Goal: Task Accomplishment & Management: Complete application form

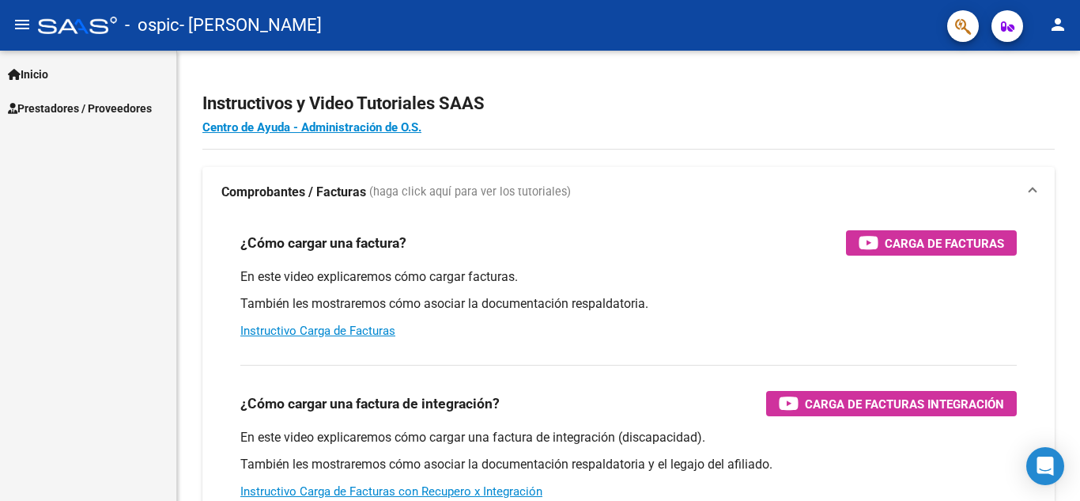
click at [76, 107] on span "Prestadores / Proveedores" at bounding box center [80, 108] width 144 height 17
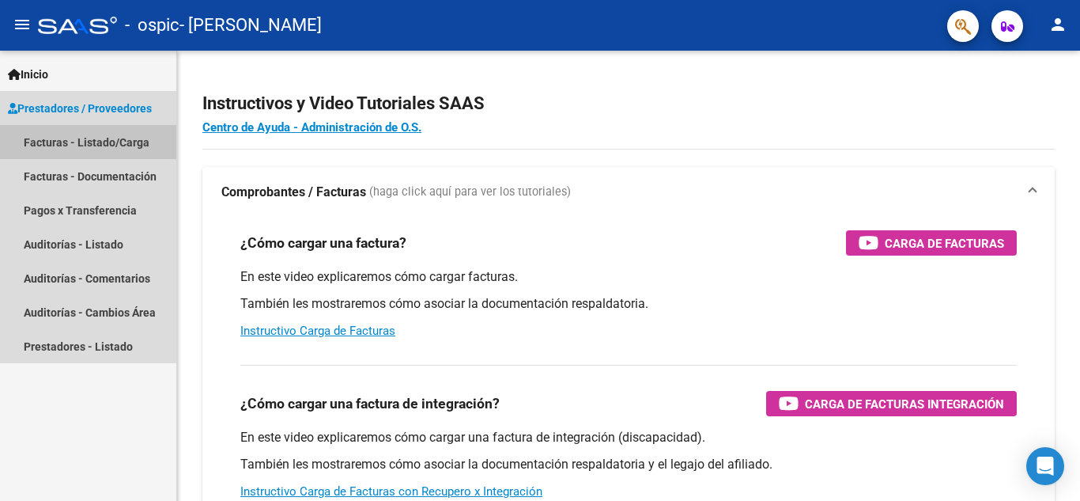
click at [93, 142] on link "Facturas - Listado/Carga" at bounding box center [88, 142] width 176 height 34
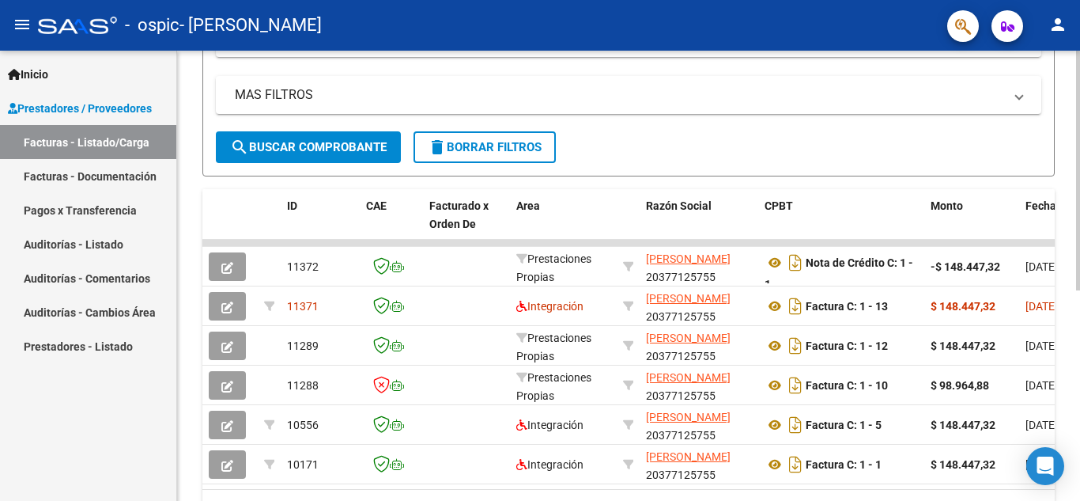
scroll to position [315, 0]
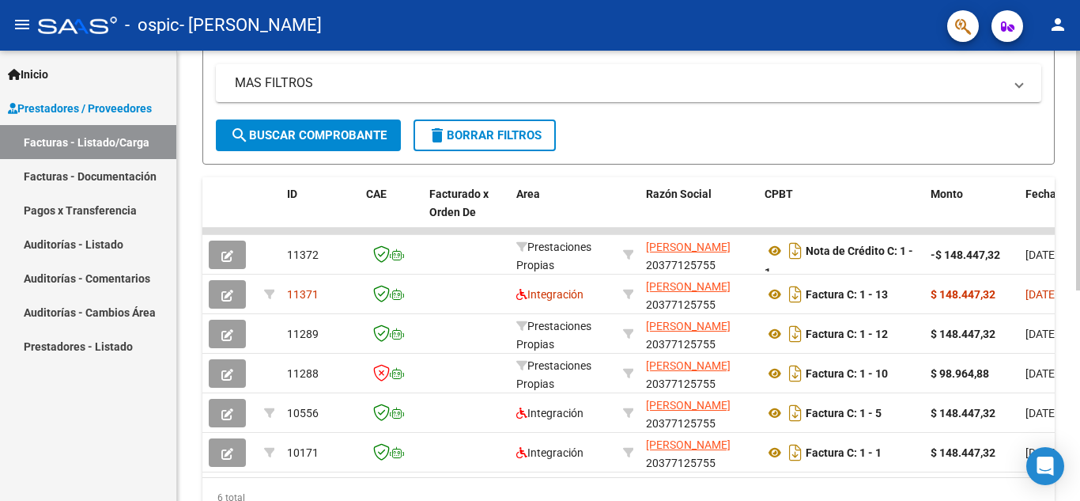
click at [1080, 299] on div at bounding box center [1079, 344] width 4 height 240
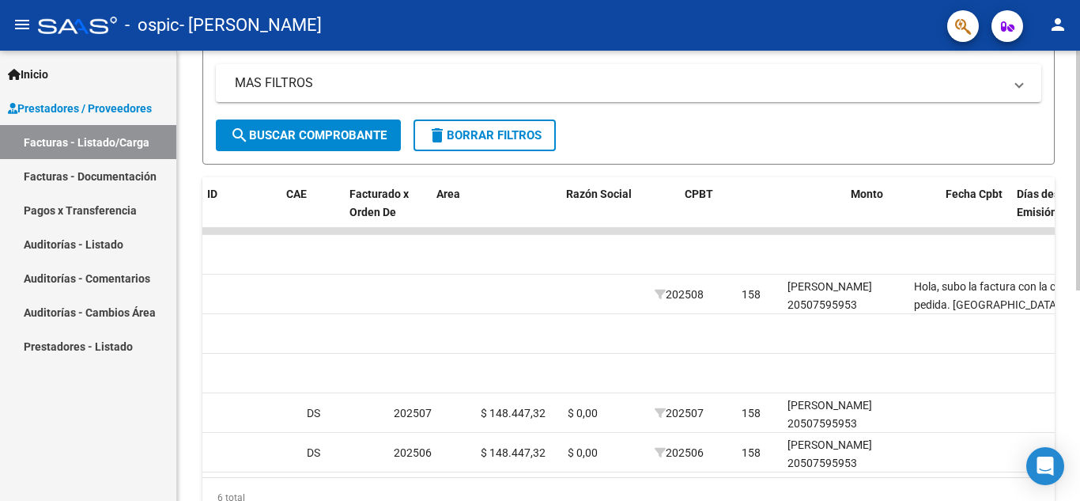
scroll to position [0, 0]
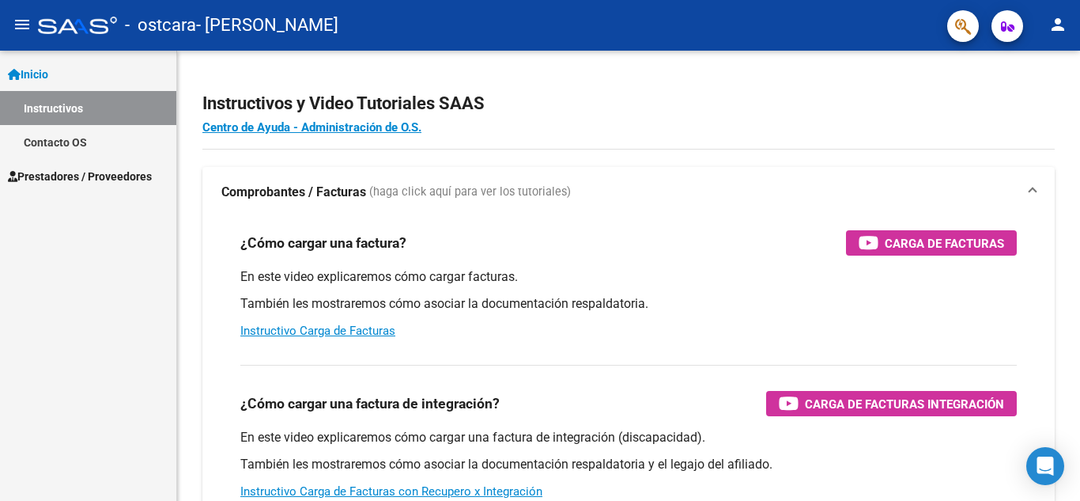
click at [86, 168] on span "Prestadores / Proveedores" at bounding box center [80, 176] width 144 height 17
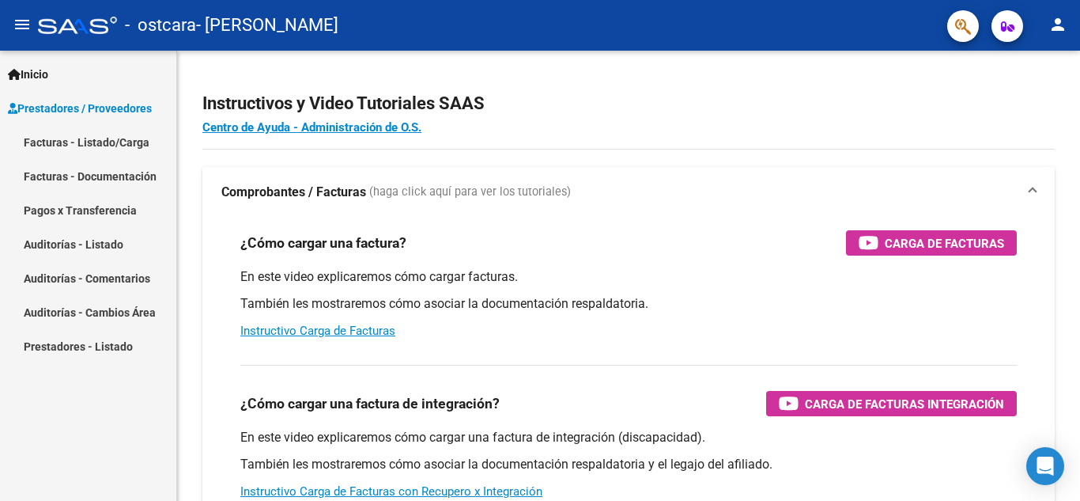
click at [110, 145] on link "Facturas - Listado/Carga" at bounding box center [88, 142] width 176 height 34
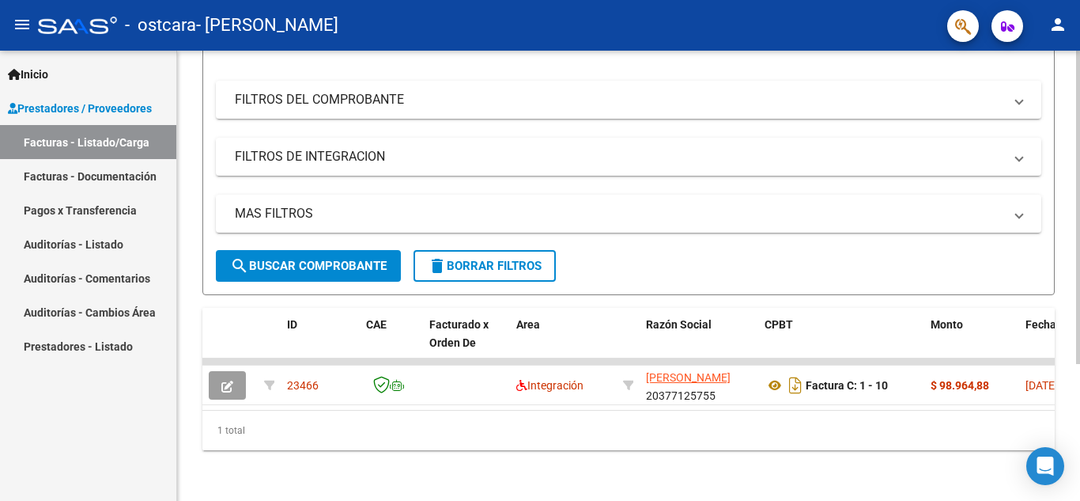
scroll to position [197, 0]
click at [1064, 311] on div "Video tutorial PRESTADORES -> Listado de CPBTs Emitidos por Prestadores / Prove…" at bounding box center [630, 183] width 907 height 634
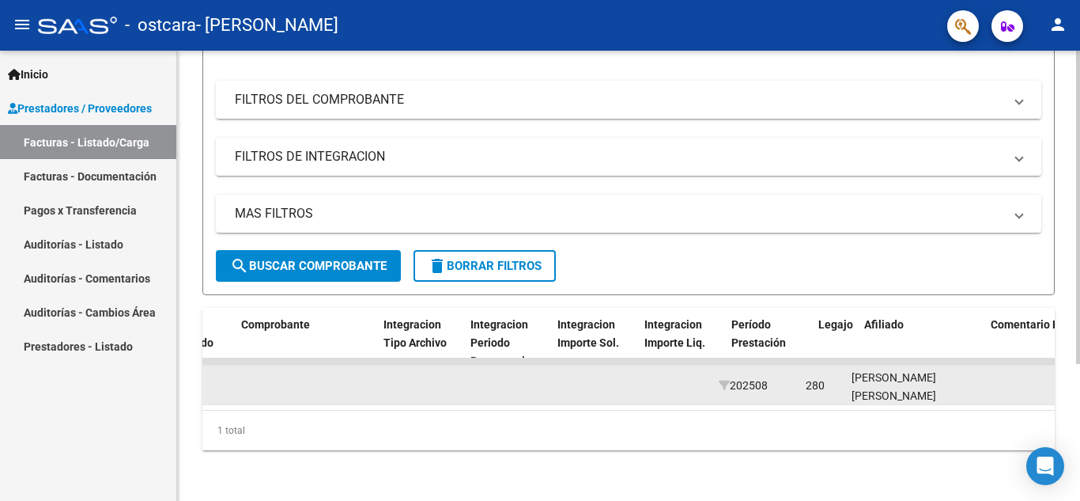
scroll to position [0, 1206]
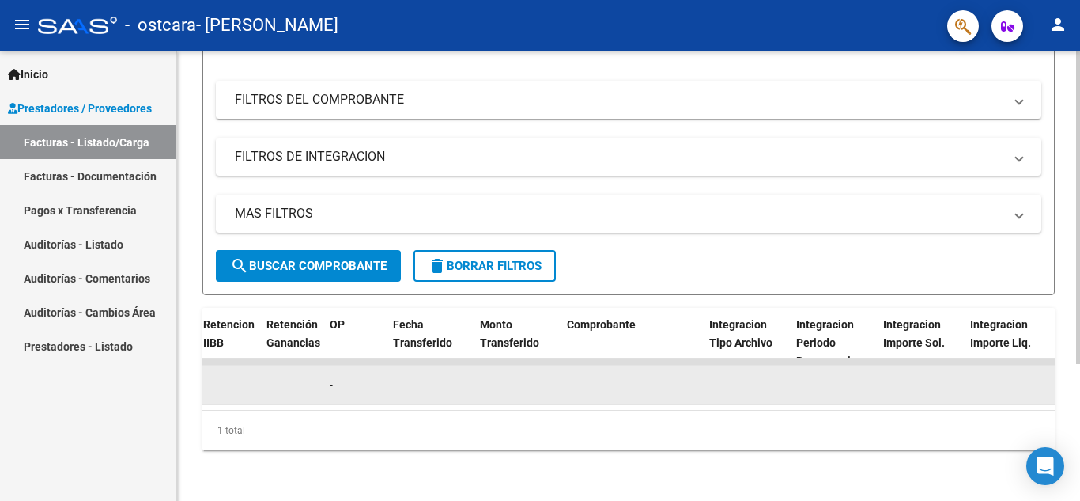
drag, startPoint x: 554, startPoint y: 369, endPoint x: 520, endPoint y: 379, distance: 36.3
click at [520, 379] on datatable-body-cell at bounding box center [517, 384] width 87 height 39
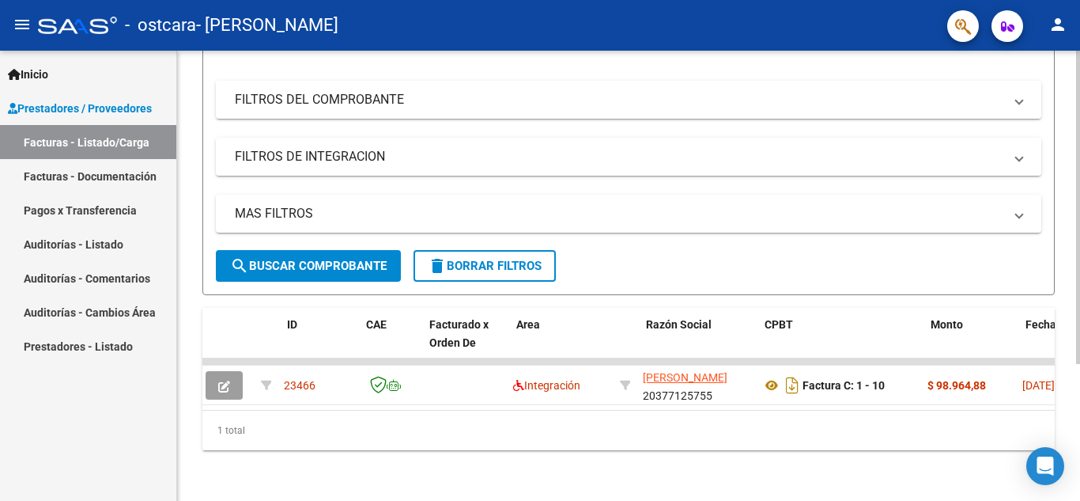
scroll to position [0, 0]
click at [1062, 460] on body "menu - ostcara - INTILANGELO NICOLAS person Inicio Instructivos Contacto OS Pre…" at bounding box center [540, 250] width 1080 height 501
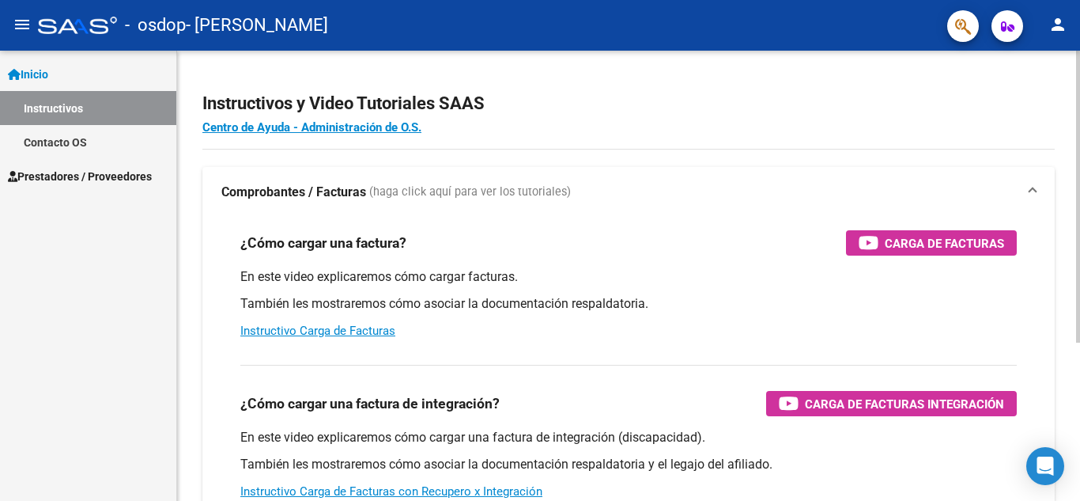
click at [1073, 111] on div "Instructivos y Video Tutoriales SAAS Centro de Ayuda - Administración de O.S. C…" at bounding box center [628, 398] width 903 height 694
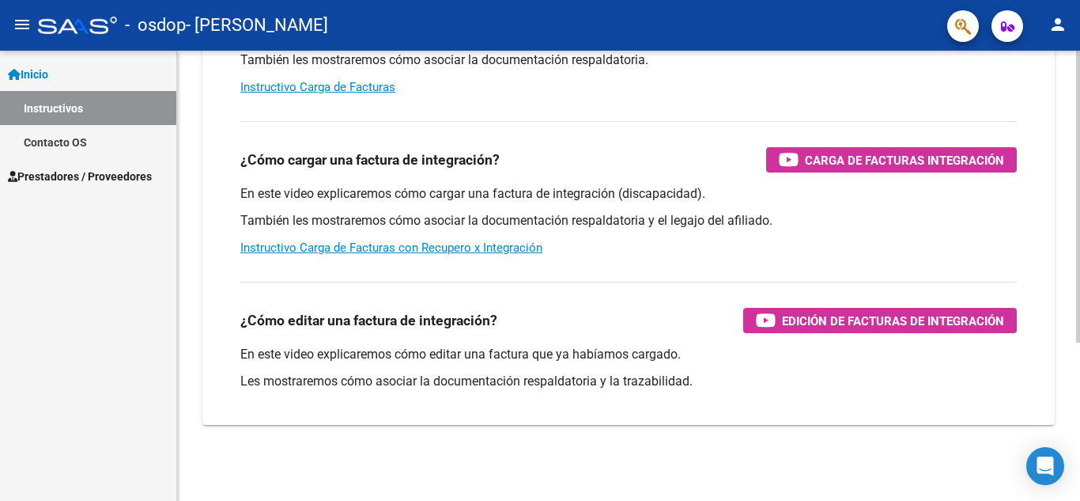
scroll to position [36, 0]
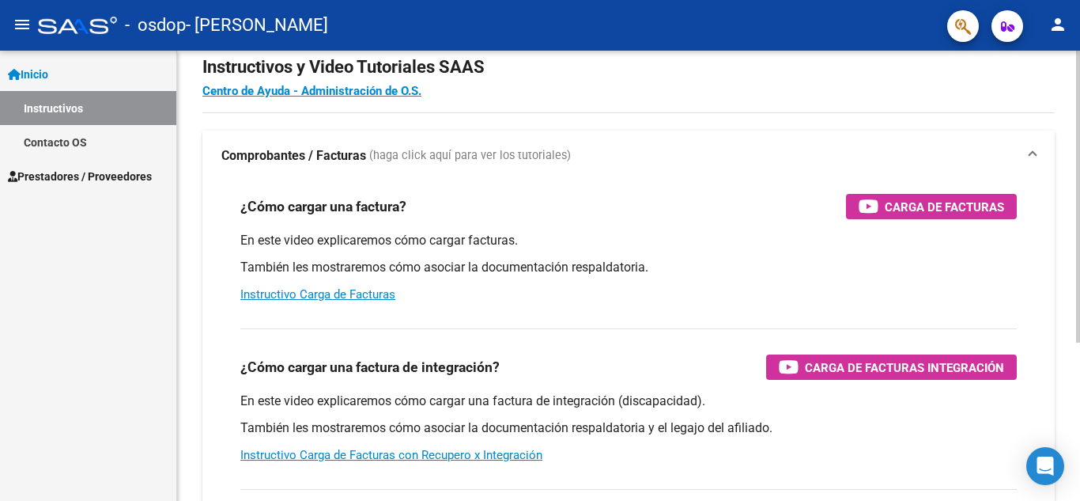
click at [1080, 145] on div at bounding box center [1079, 220] width 4 height 292
click at [104, 141] on link "Contacto OS" at bounding box center [88, 142] width 176 height 34
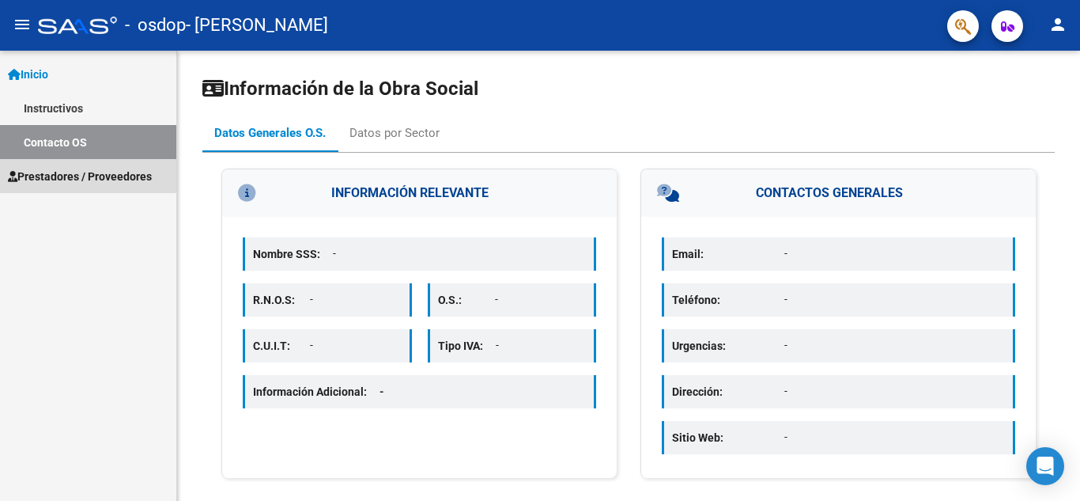
drag, startPoint x: 100, startPoint y: 181, endPoint x: 65, endPoint y: 175, distance: 36.2
click at [65, 175] on span "Prestadores / Proveedores" at bounding box center [80, 176] width 144 height 17
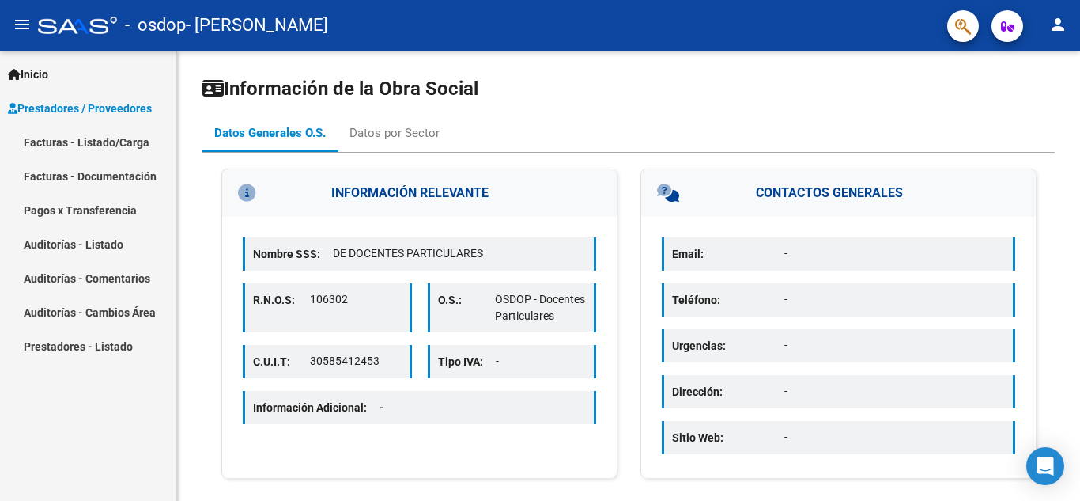
click at [104, 137] on link "Facturas - Listado/Carga" at bounding box center [88, 142] width 176 height 34
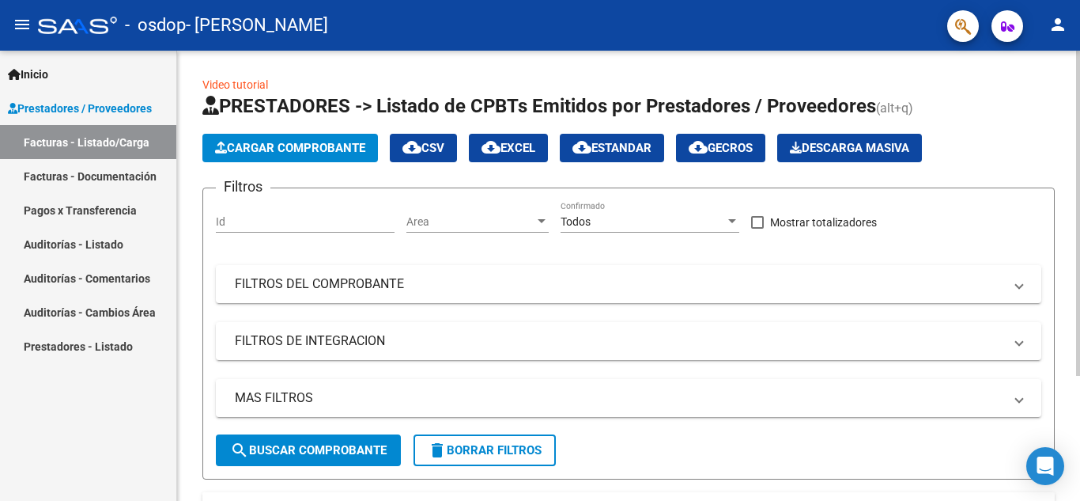
click at [1080, 104] on div at bounding box center [1079, 213] width 4 height 325
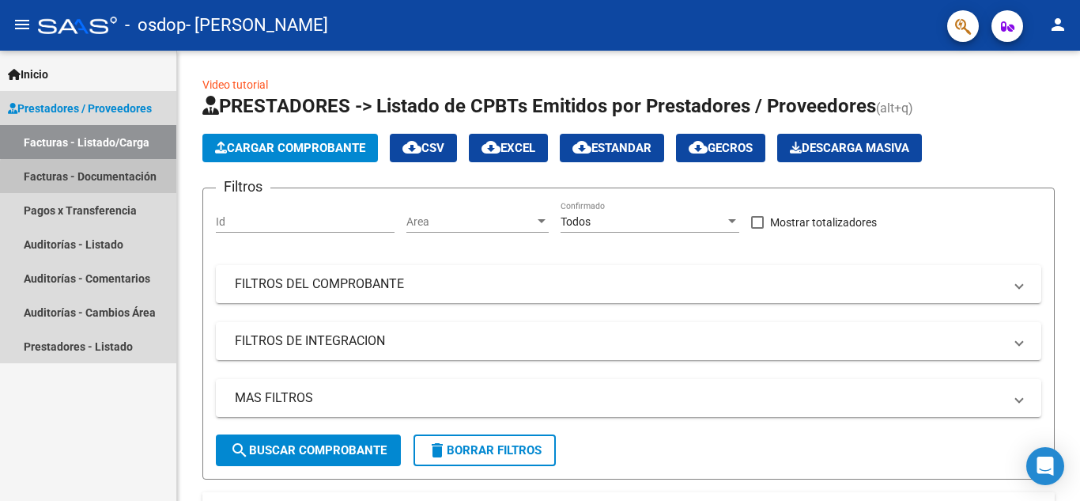
click at [127, 180] on link "Facturas - Documentación" at bounding box center [88, 176] width 176 height 34
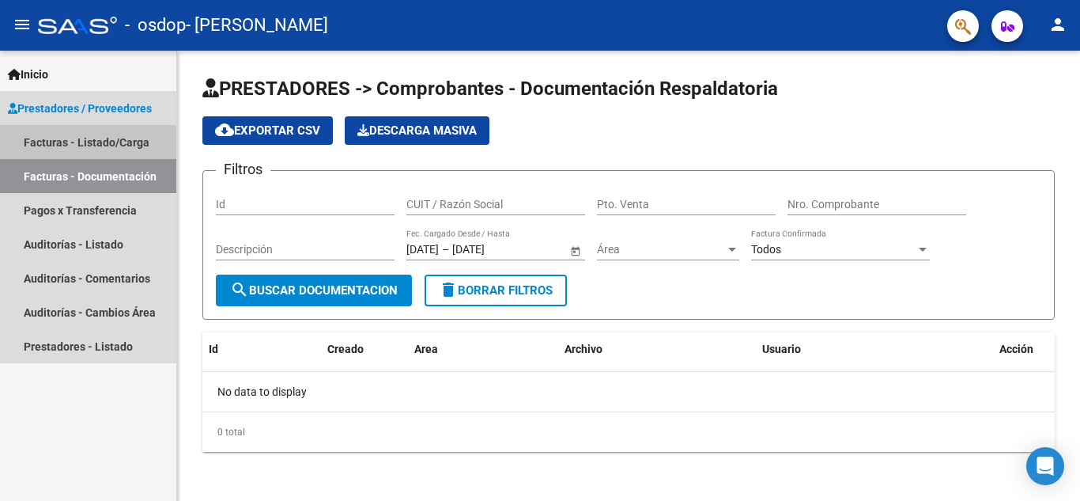
click at [110, 138] on link "Facturas - Listado/Carga" at bounding box center [88, 142] width 176 height 34
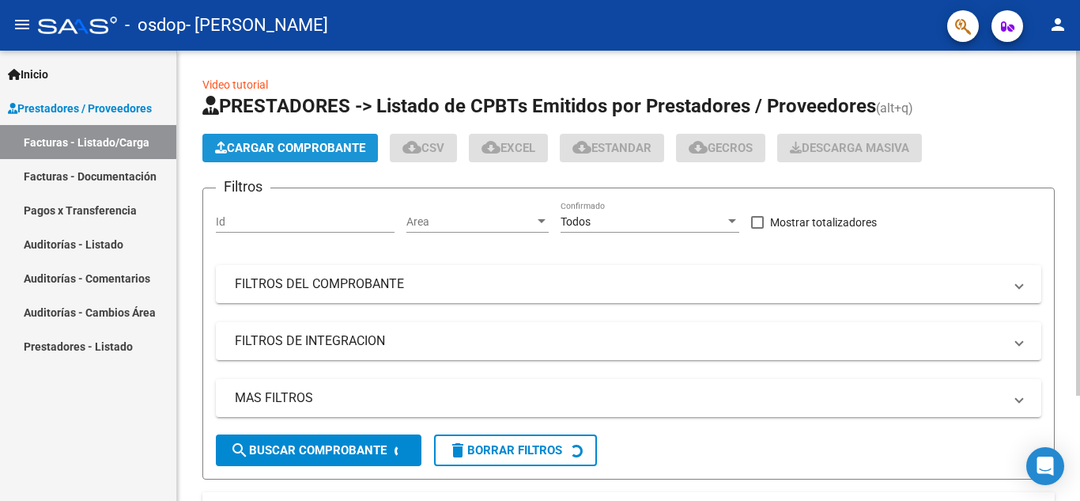
click at [261, 147] on span "Cargar Comprobante" at bounding box center [290, 148] width 150 height 14
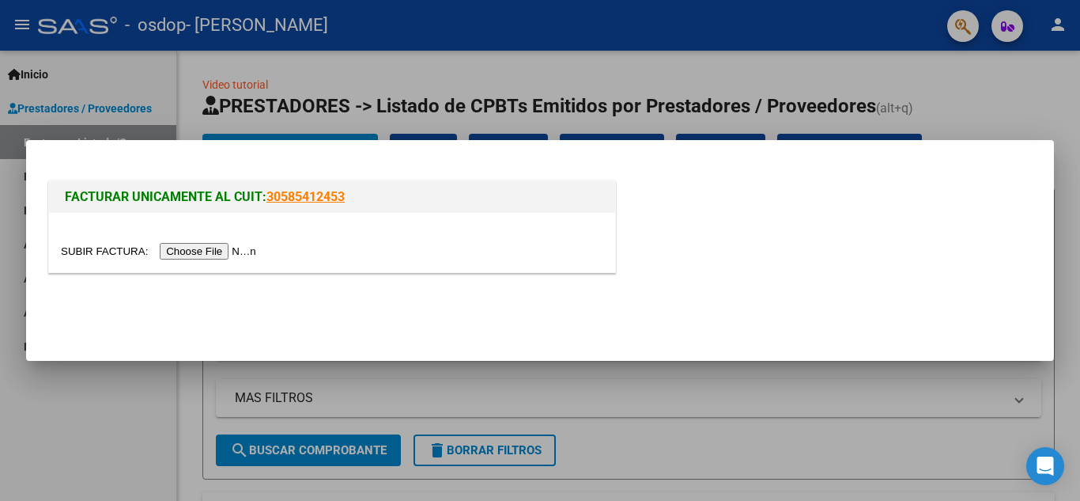
click at [229, 251] on input "file" at bounding box center [161, 251] width 200 height 17
click at [240, 244] on input "file" at bounding box center [161, 251] width 200 height 17
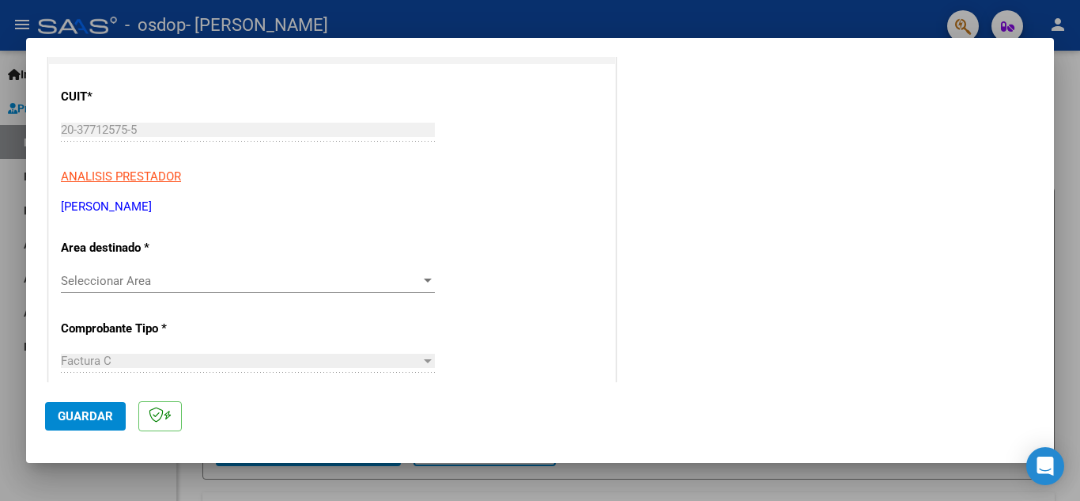
scroll to position [198, 0]
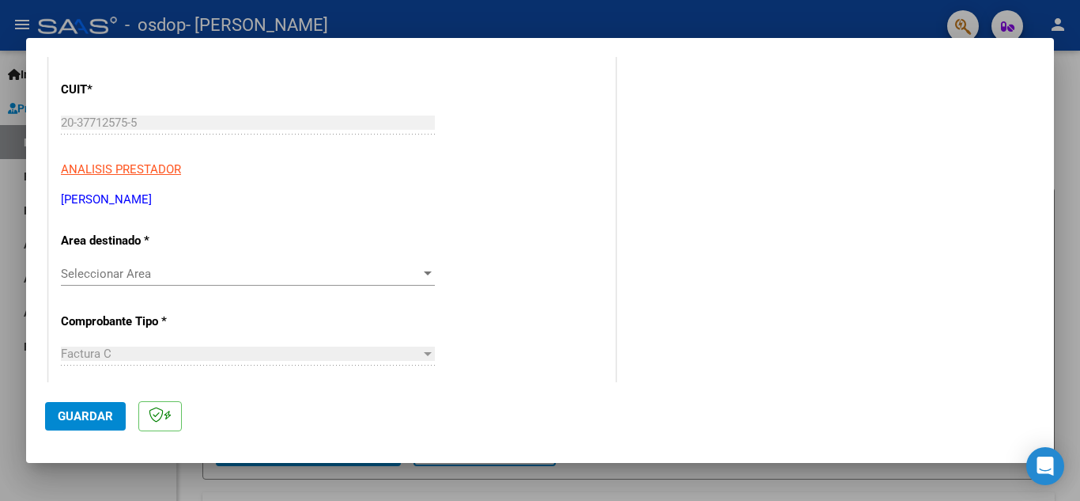
click at [191, 282] on div "Seleccionar Area Seleccionar Area" at bounding box center [248, 274] width 374 height 24
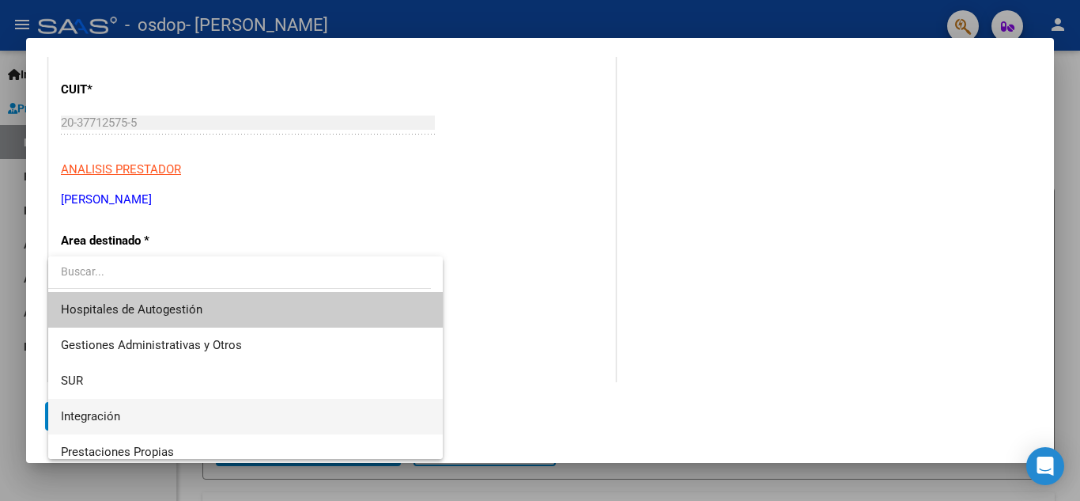
click at [146, 419] on span "Integración" at bounding box center [245, 417] width 369 height 36
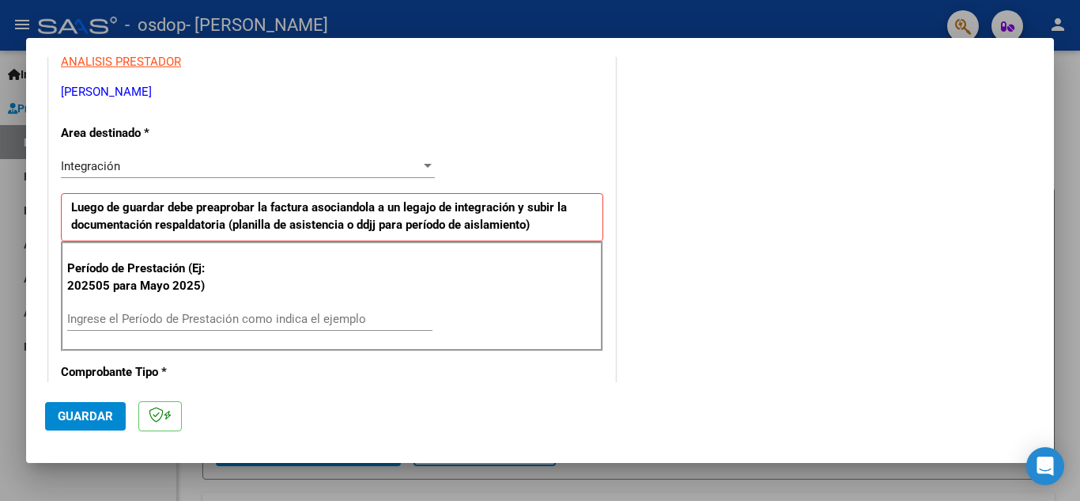
scroll to position [339, 0]
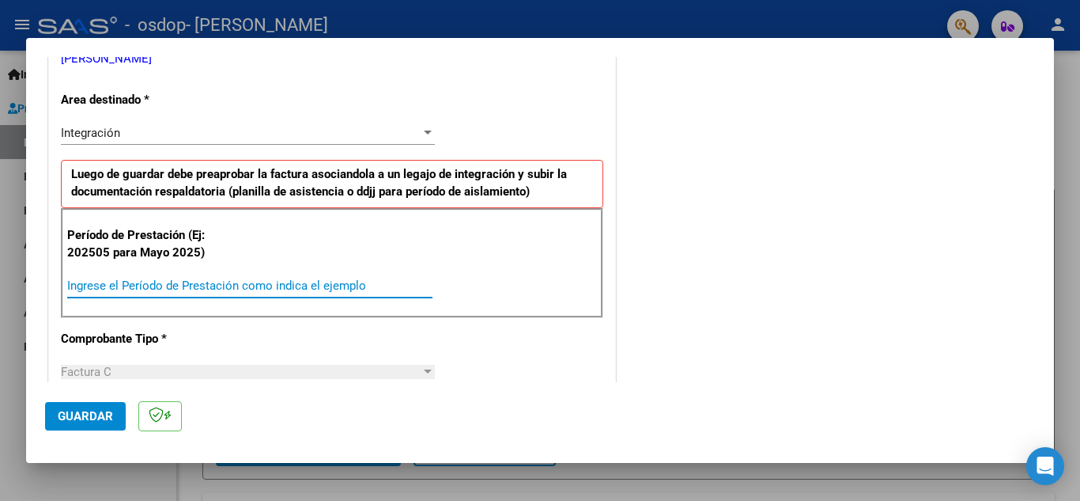
click at [157, 290] on input "Ingrese el Período de Prestación como indica el ejemplo" at bounding box center [249, 285] width 365 height 14
type input "202508"
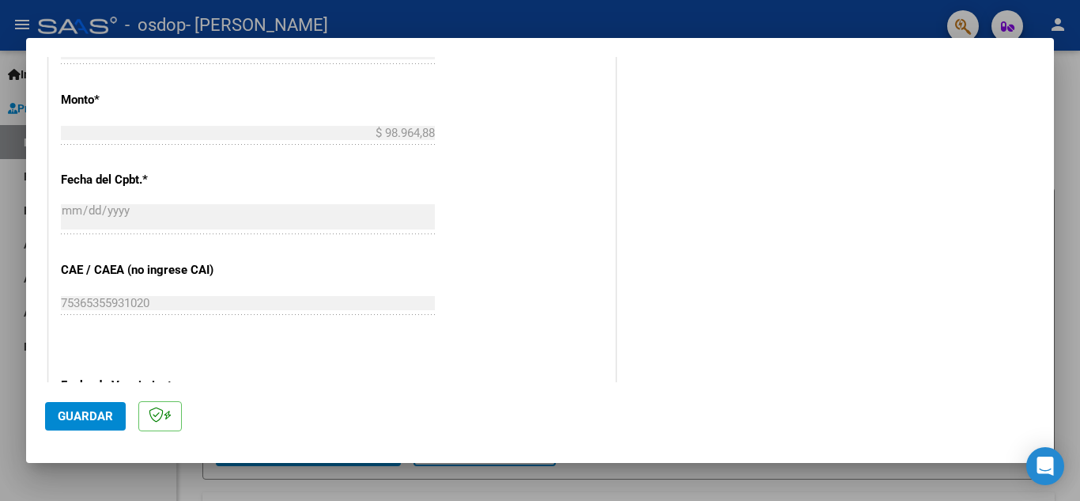
scroll to position [1067, 0]
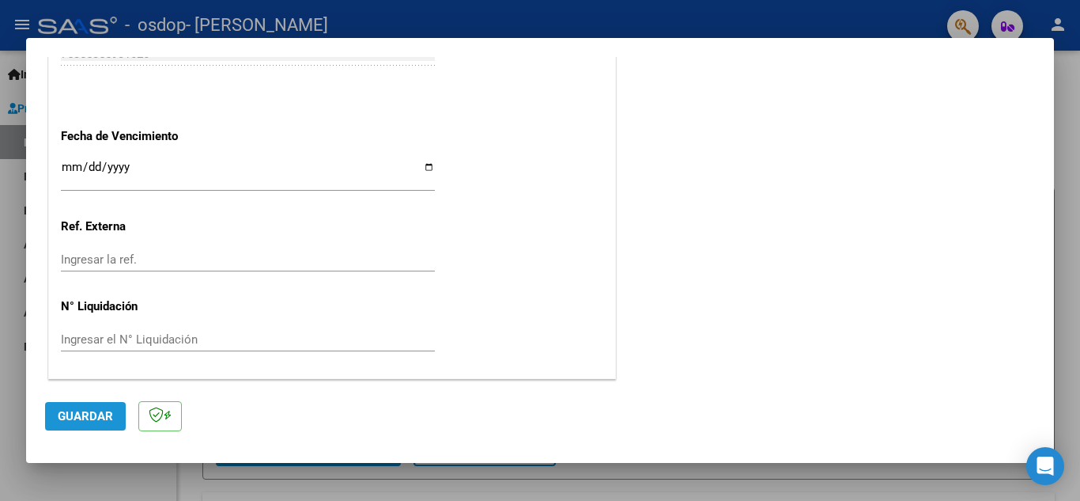
click at [82, 411] on span "Guardar" at bounding box center [85, 416] width 55 height 14
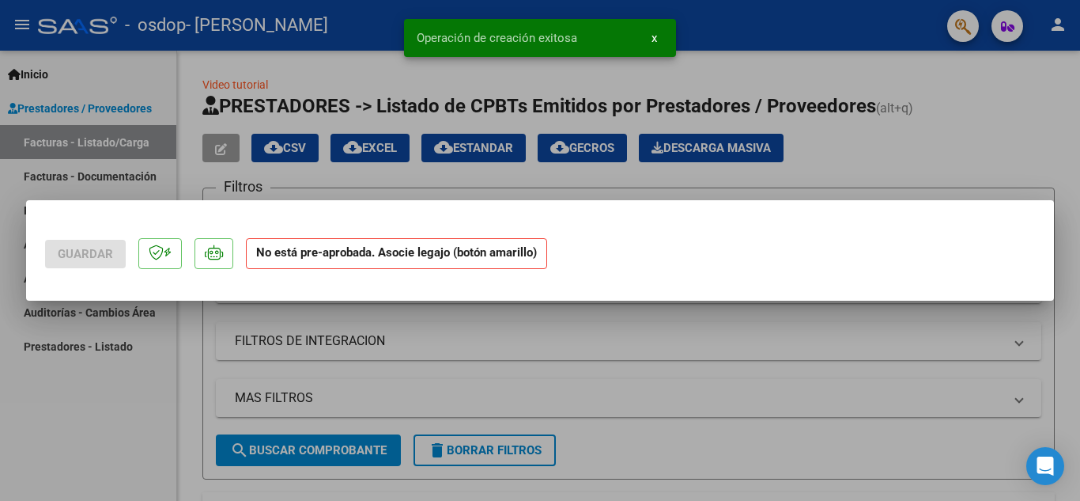
scroll to position [0, 0]
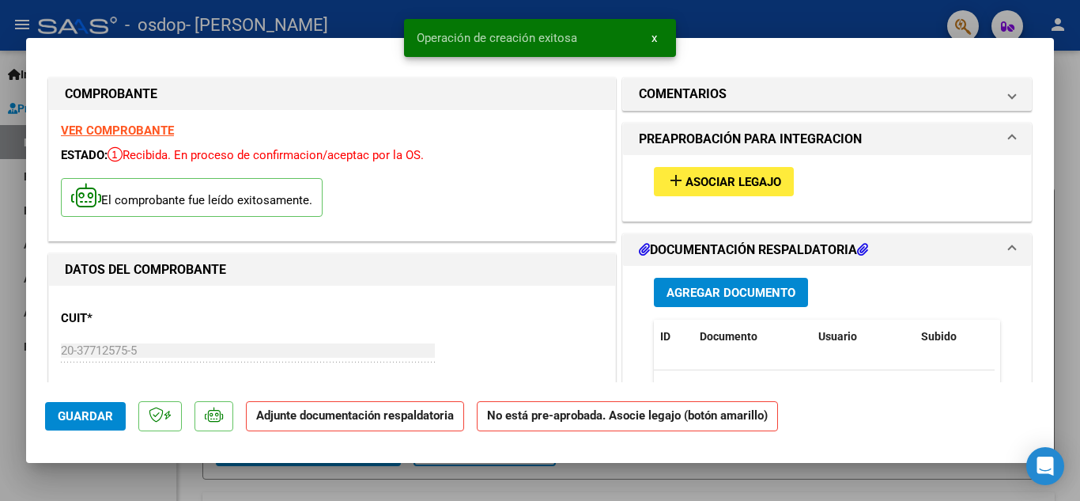
click at [713, 187] on span "Asociar Legajo" at bounding box center [734, 182] width 96 height 14
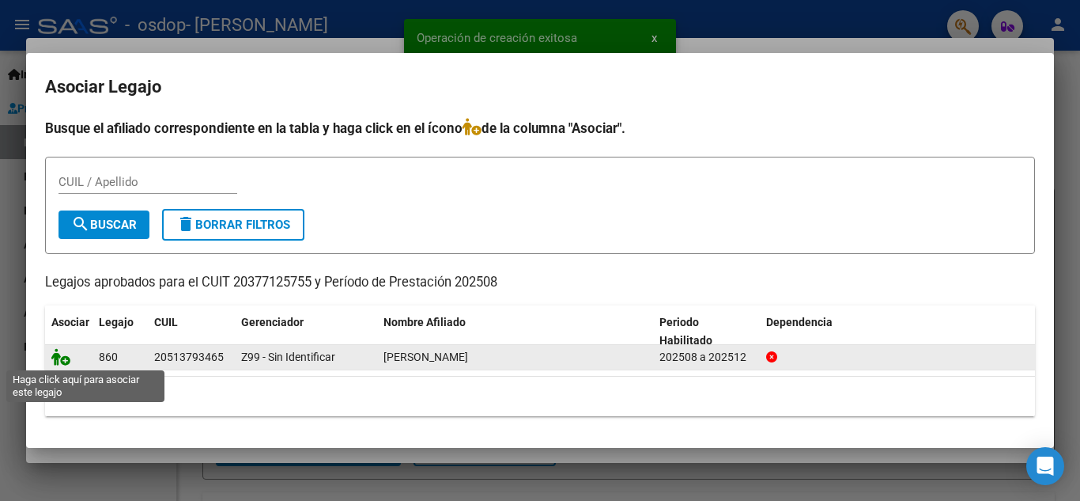
click at [58, 358] on icon at bounding box center [60, 356] width 19 height 17
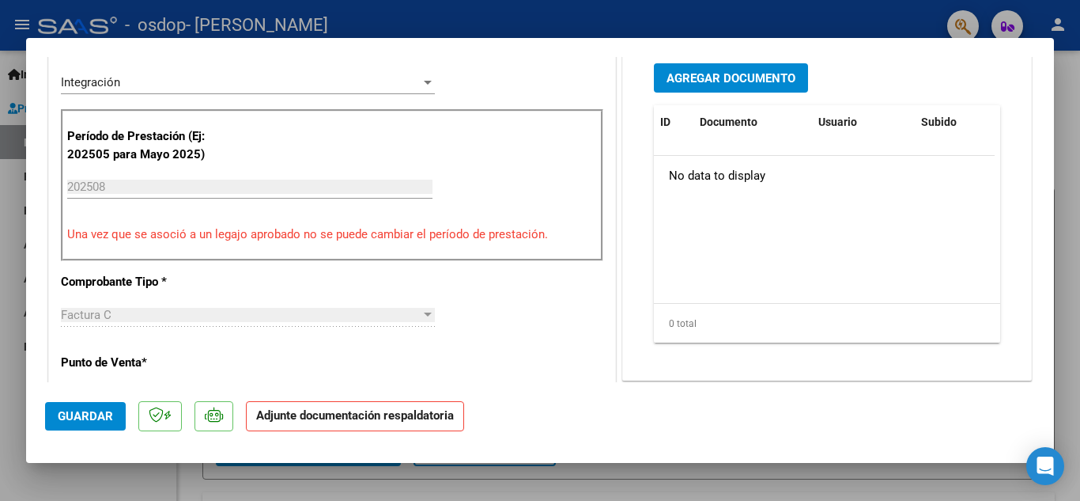
scroll to position [347, 0]
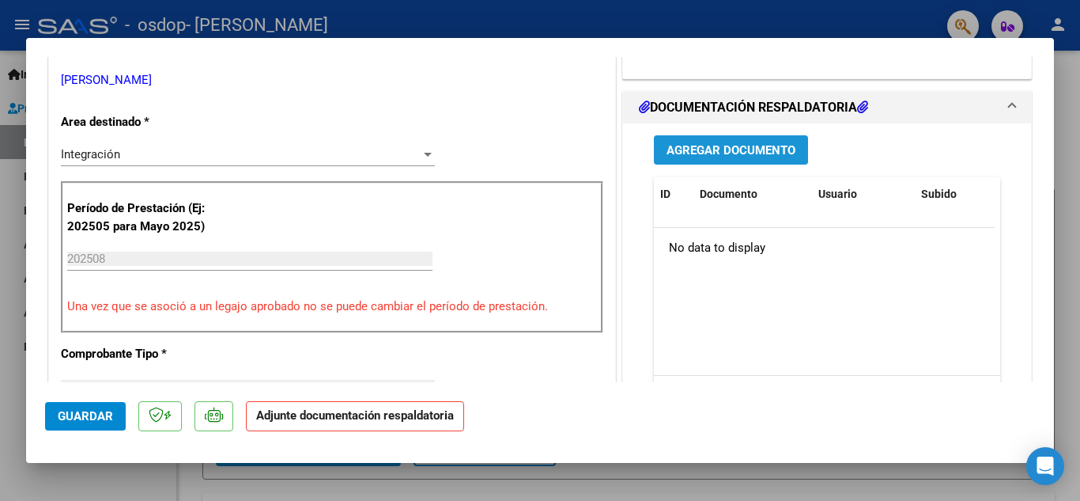
click at [753, 149] on span "Agregar Documento" at bounding box center [731, 150] width 129 height 14
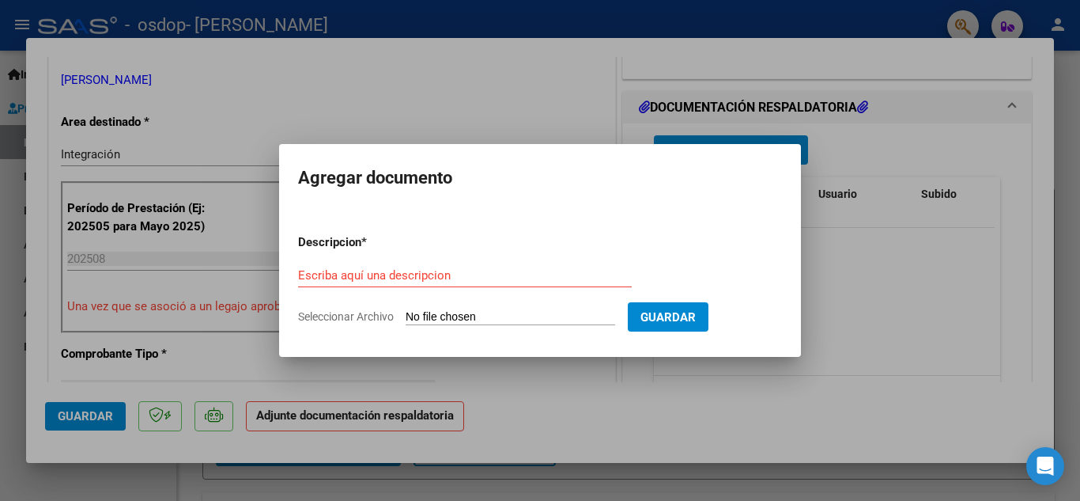
click at [494, 318] on input "Seleccionar Archivo" at bounding box center [511, 317] width 210 height 15
type input "C:\fakepath\Plantilla Asistencia .pdf"
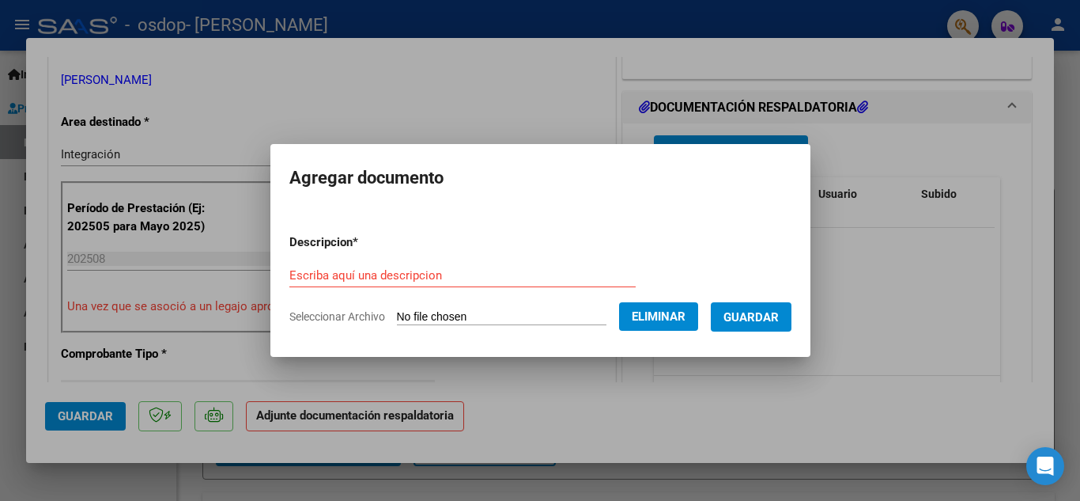
click at [392, 263] on div "Escriba aquí una descripcion" at bounding box center [463, 275] width 346 height 24
click at [392, 273] on input "Escriba aquí una descripcion" at bounding box center [463, 275] width 346 height 14
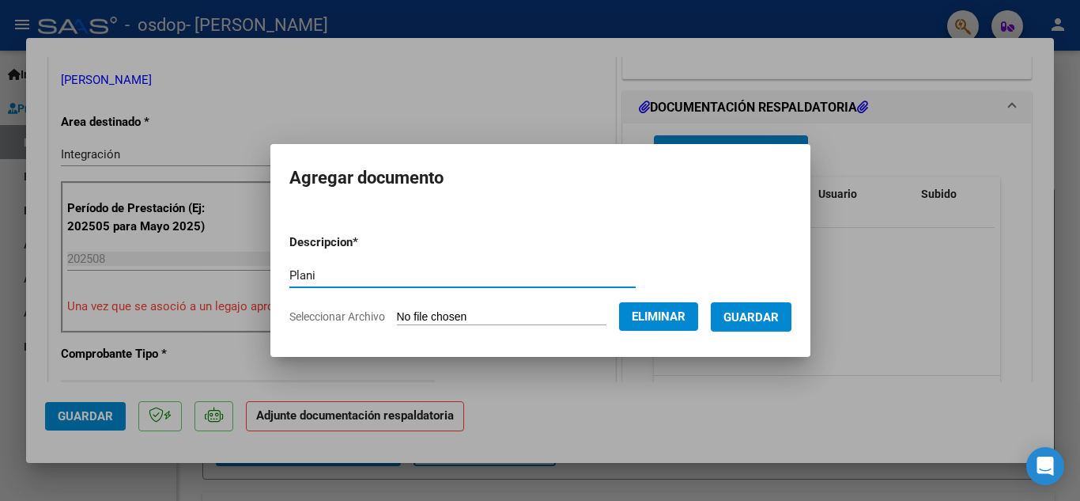
type input "Plani"
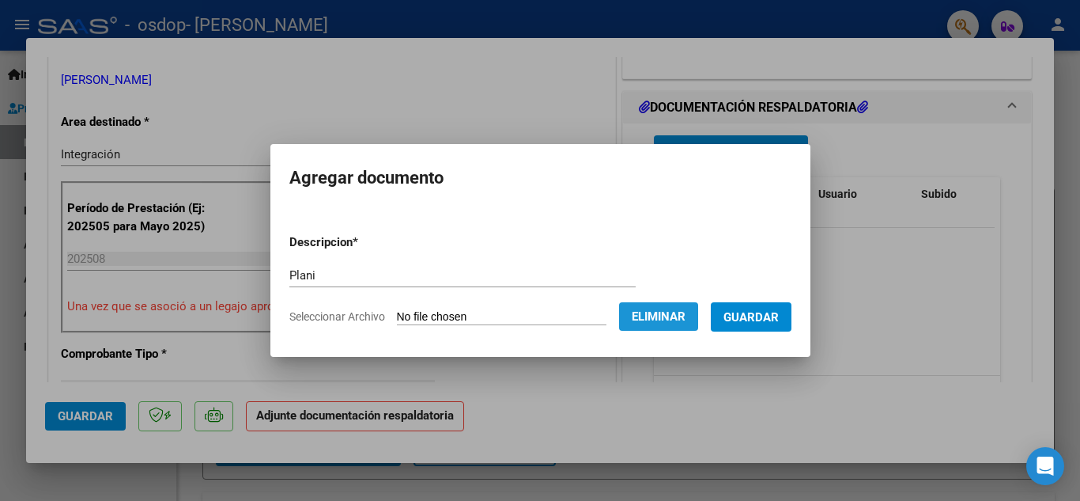
click at [667, 328] on button "Eliminar" at bounding box center [658, 316] width 79 height 28
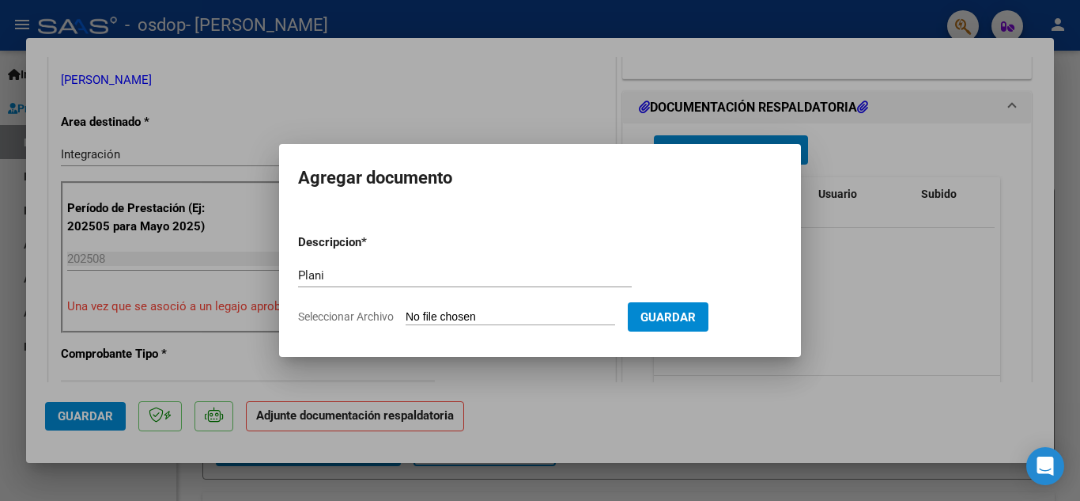
click at [904, 292] on div at bounding box center [540, 250] width 1080 height 501
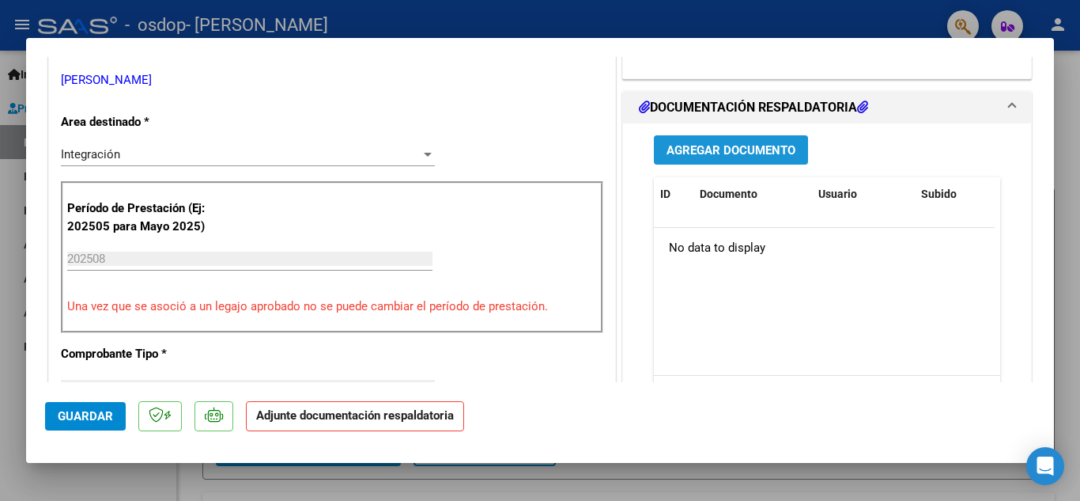
click at [707, 150] on span "Agregar Documento" at bounding box center [731, 150] width 129 height 14
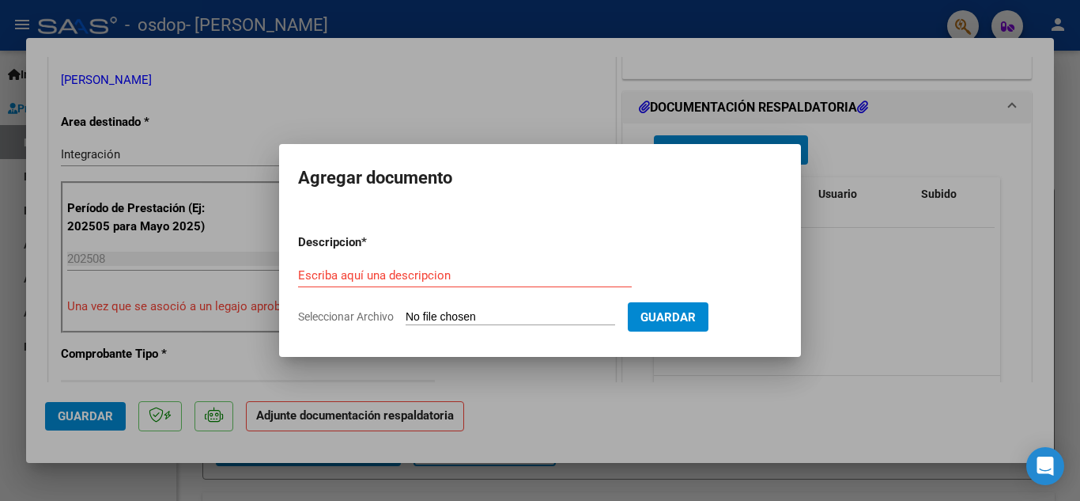
click at [494, 316] on input "Seleccionar Archivo" at bounding box center [511, 317] width 210 height 15
type input "C:\fakepath\Planilla Asistencia.pdf"
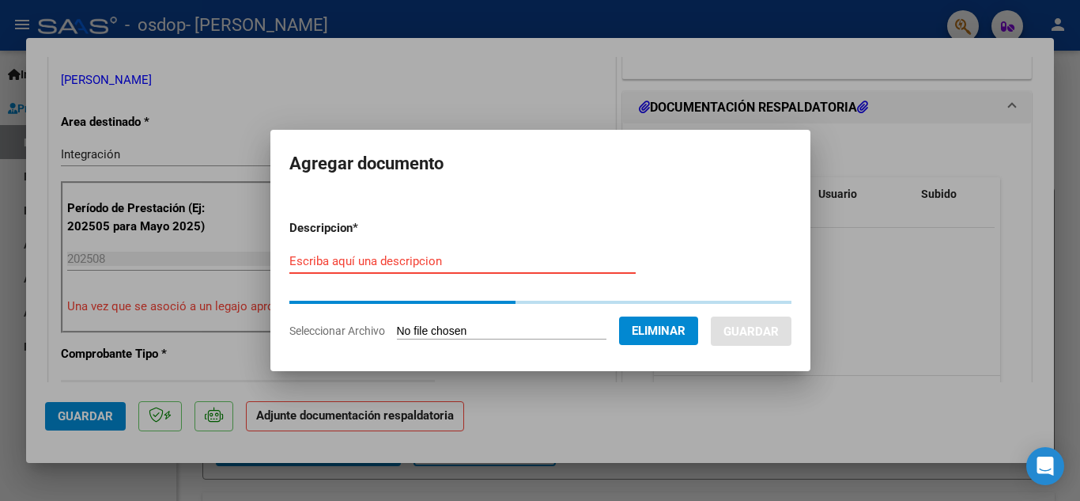
click at [396, 263] on input "Escriba aquí una descripcion" at bounding box center [463, 261] width 346 height 14
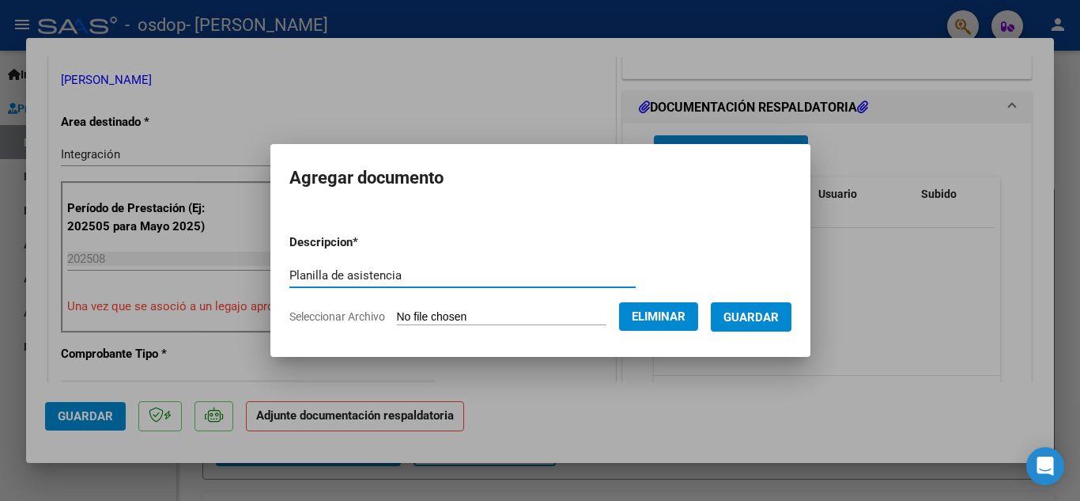
type input "Planilla de asistencia"
click at [766, 320] on span "Guardar" at bounding box center [751, 317] width 55 height 14
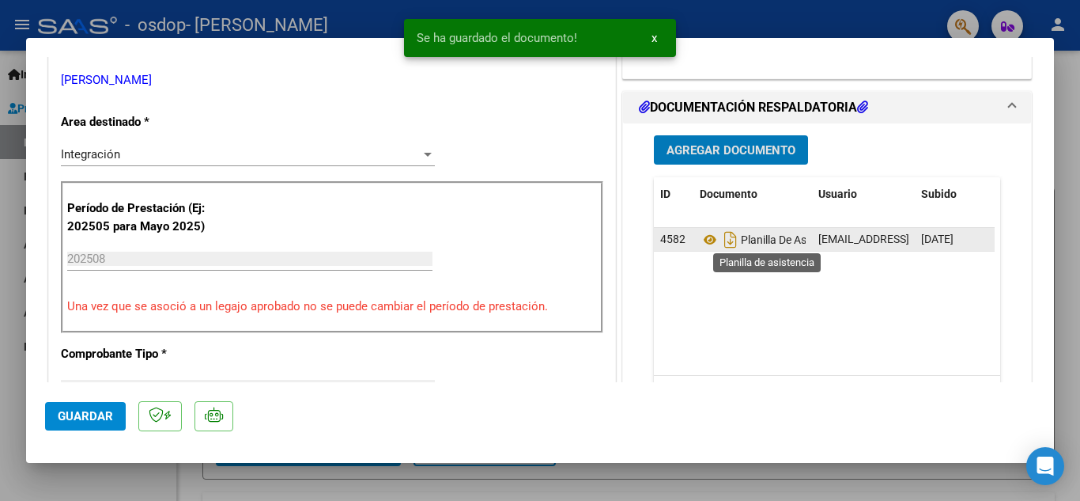
click at [750, 239] on span "Planilla De Asistencia" at bounding box center [772, 239] width 145 height 13
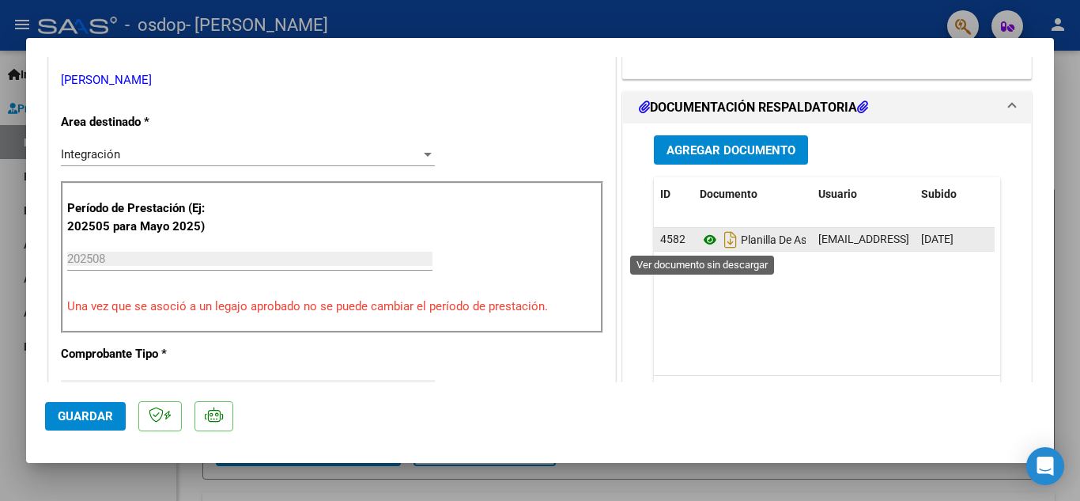
click at [702, 239] on icon at bounding box center [710, 239] width 21 height 19
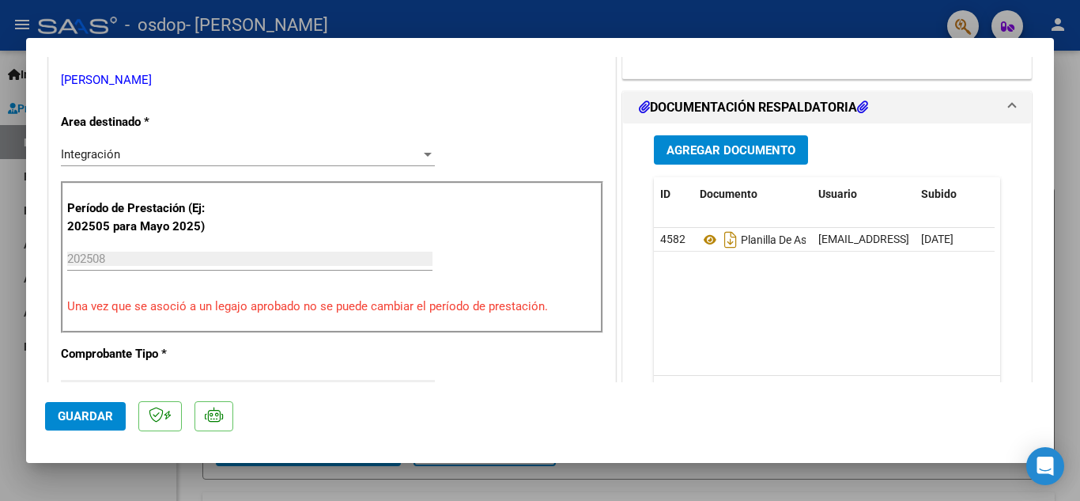
click at [77, 411] on span "Guardar" at bounding box center [85, 416] width 55 height 14
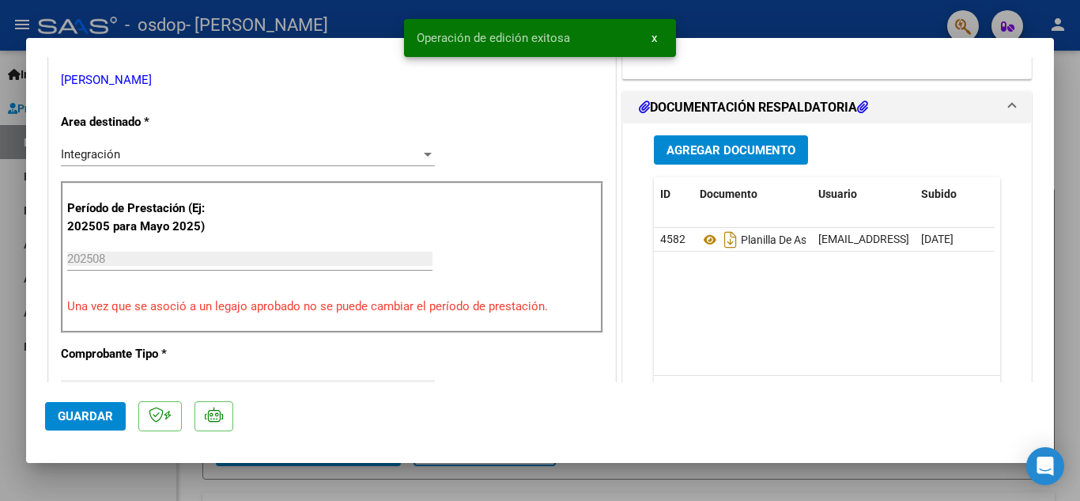
click at [1066, 260] on div at bounding box center [540, 250] width 1080 height 501
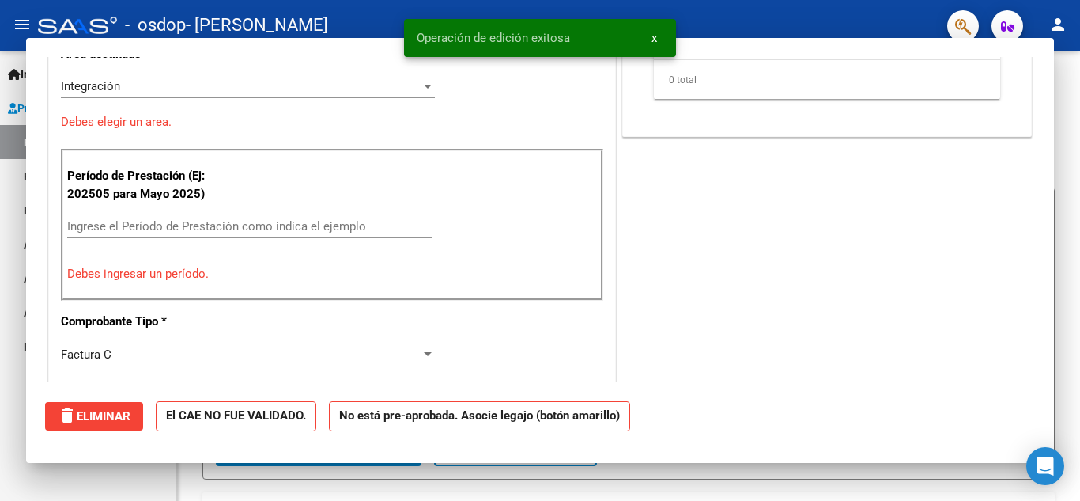
scroll to position [0, 0]
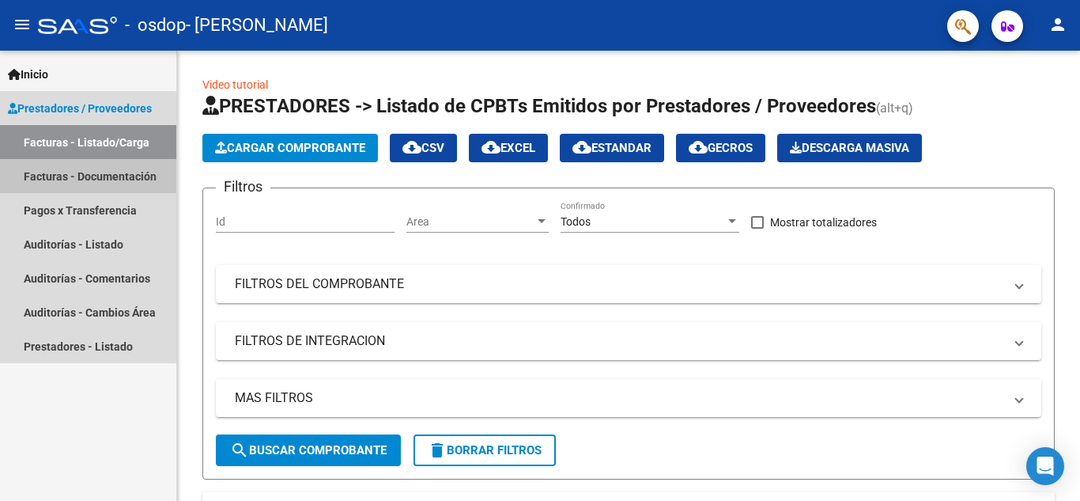
click at [83, 168] on link "Facturas - Documentación" at bounding box center [88, 176] width 176 height 34
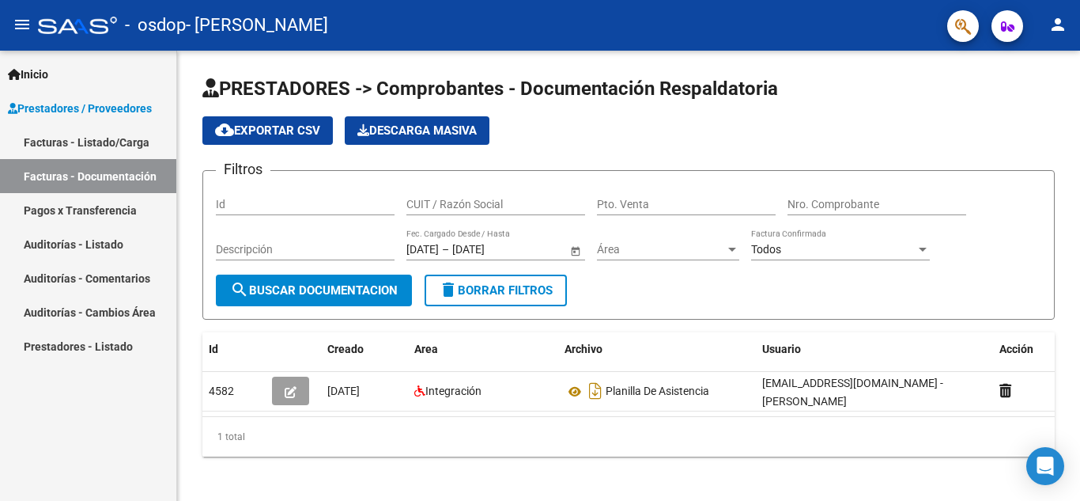
click at [113, 141] on link "Facturas - Listado/Carga" at bounding box center [88, 142] width 176 height 34
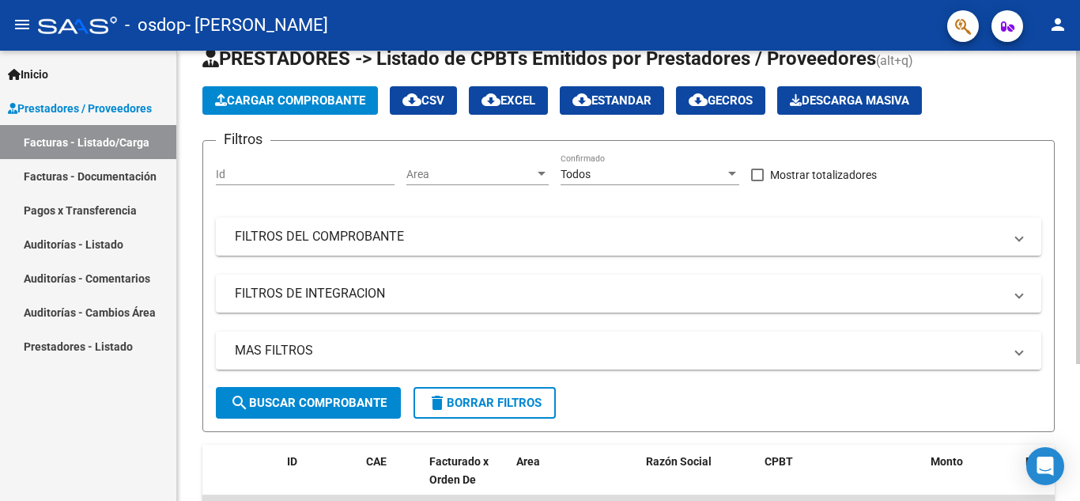
scroll to position [197, 0]
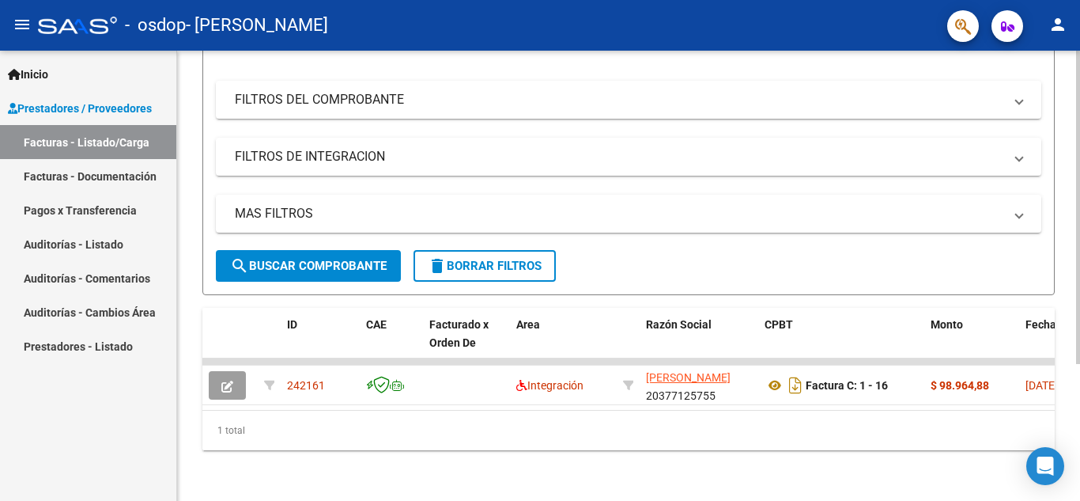
click at [1079, 389] on div at bounding box center [1079, 343] width 4 height 313
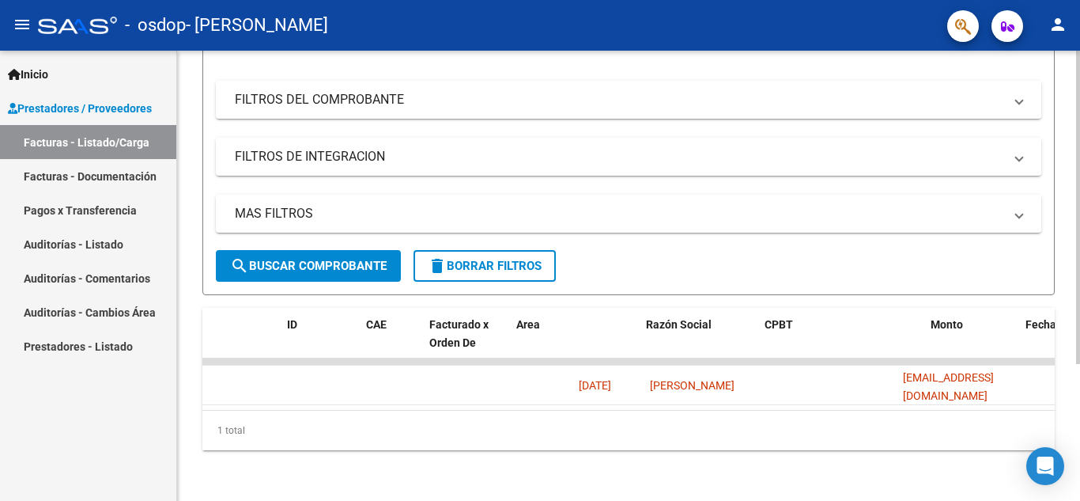
scroll to position [0, 0]
